Goal: Browse casually: Explore the website without a specific task or goal

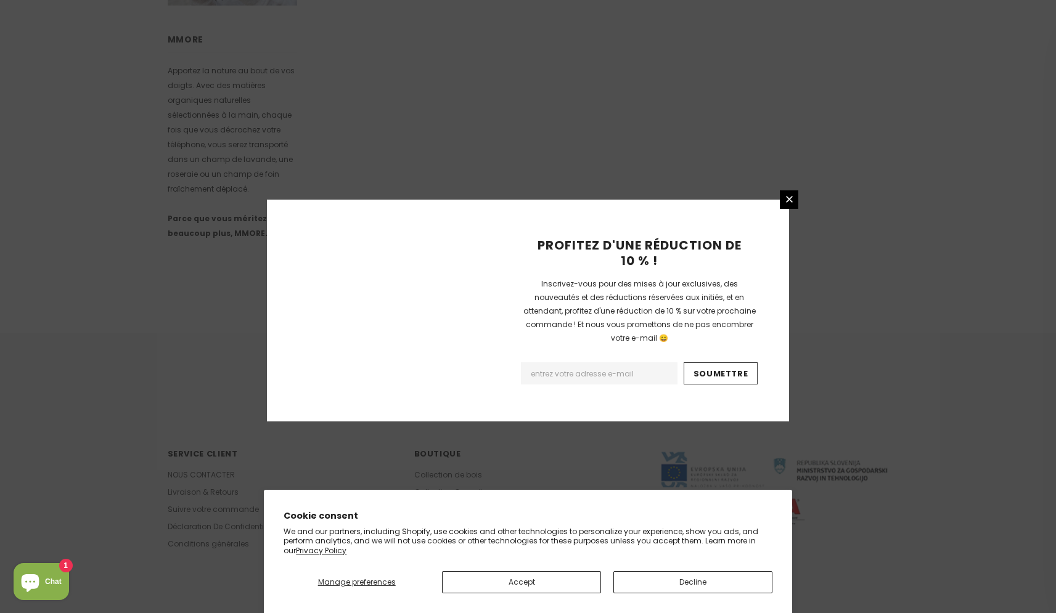
scroll to position [680, 0]
